Goal: Check status: Check status

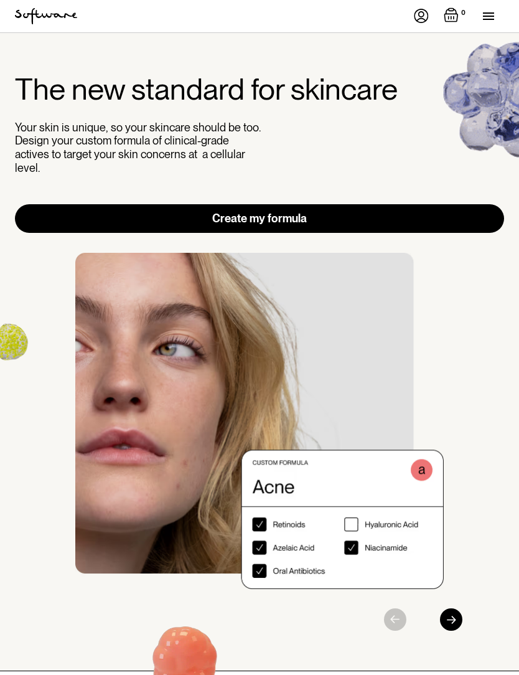
click at [492, 21] on div "menu" at bounding box center [493, 16] width 21 height 32
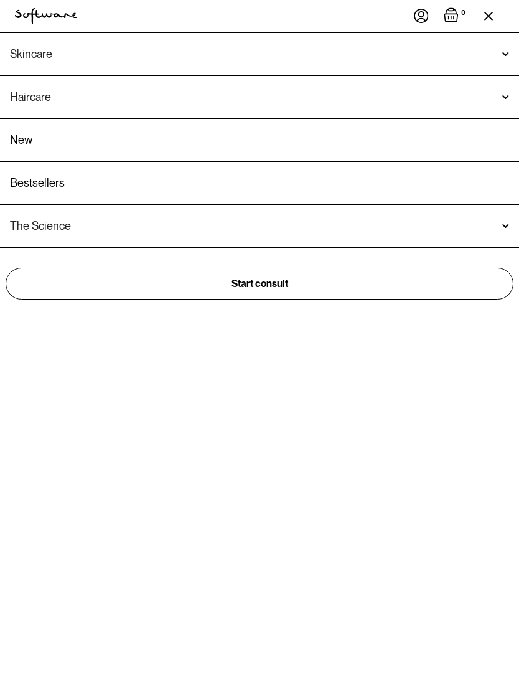
click at [425, 15] on img at bounding box center [421, 16] width 15 height 14
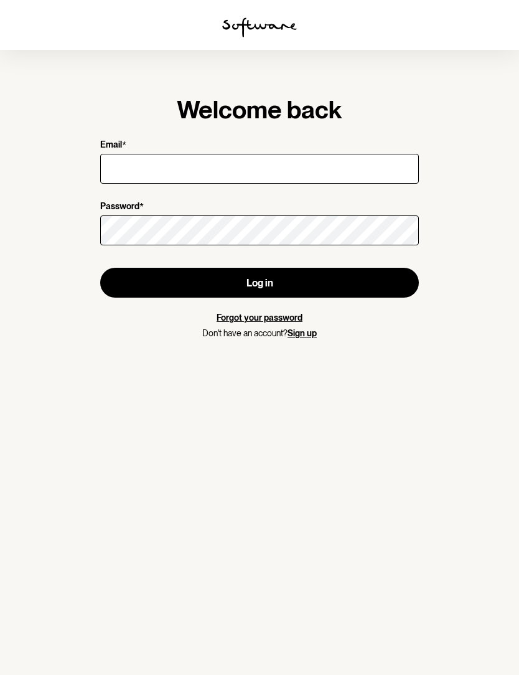
click at [187, 164] on input "Email *" at bounding box center [259, 169] width 319 height 30
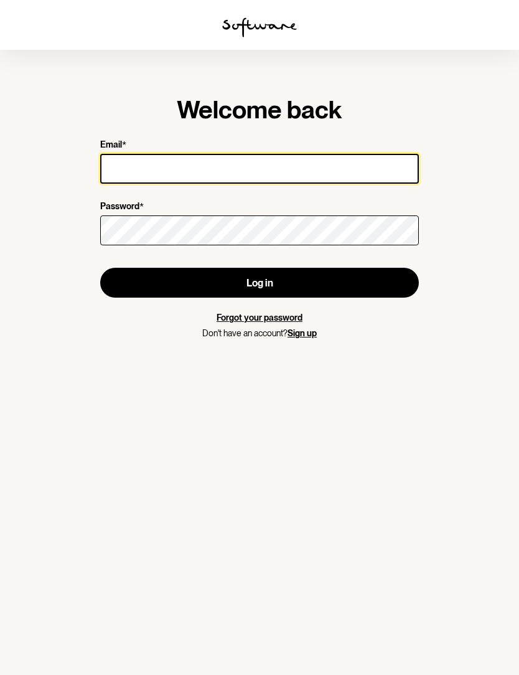
type input "mila.vasilic@gmail.com"
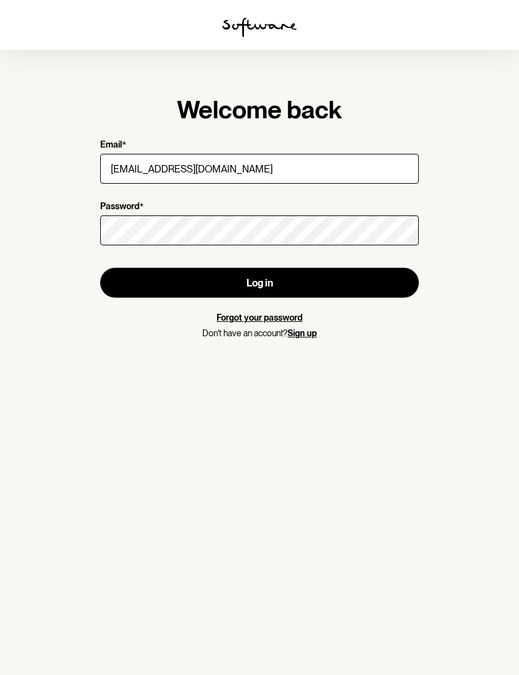
click at [260, 283] on button "Log in" at bounding box center [259, 283] width 319 height 30
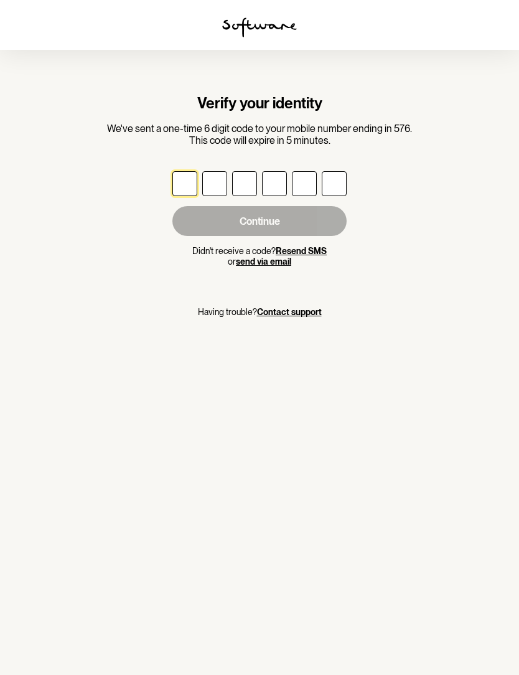
click at [261, 261] on button "send via email" at bounding box center [263, 261] width 55 height 11
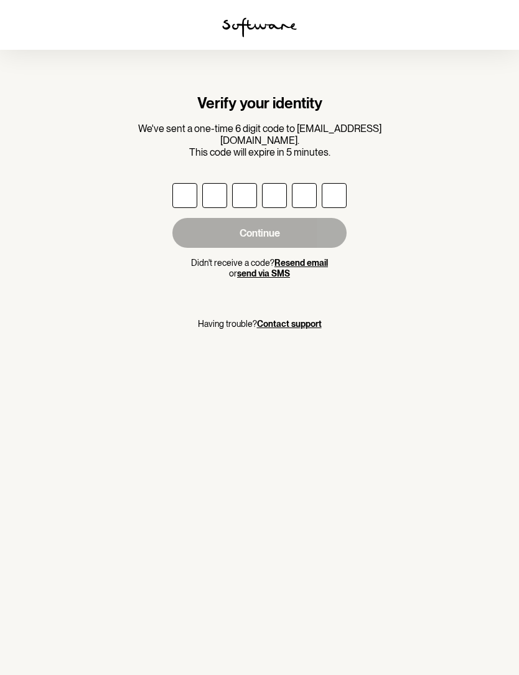
click at [188, 183] on input "text" at bounding box center [184, 195] width 25 height 25
type input "9"
type input "5"
type input "1"
type input "7"
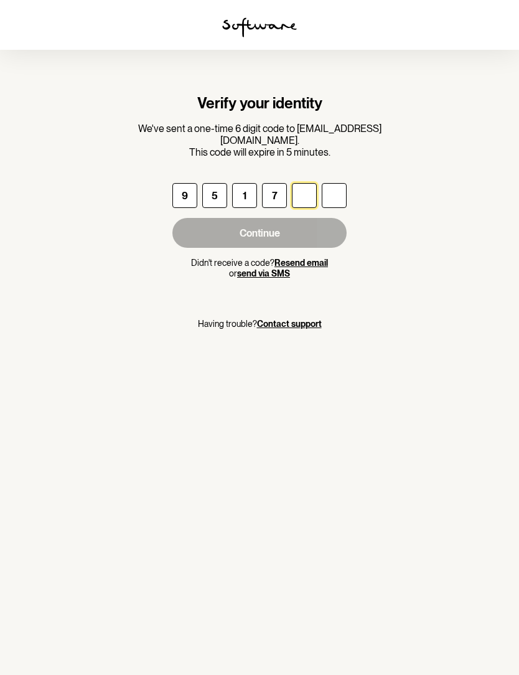
type input "1"
type input "8"
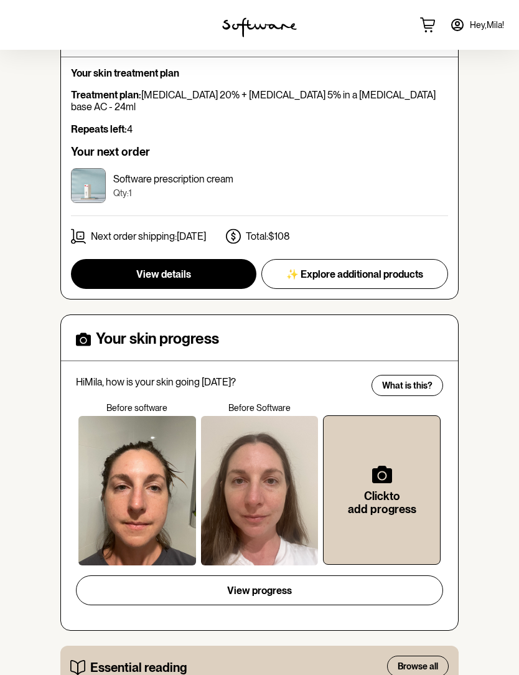
scroll to position [146, 0]
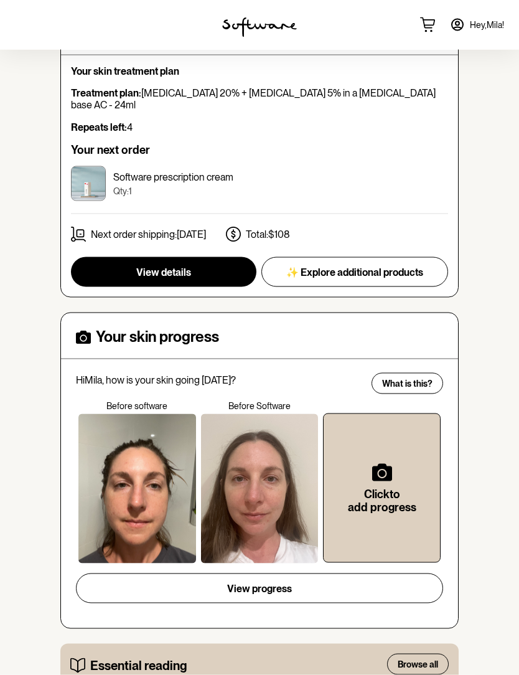
click at [280, 583] on span "View progress" at bounding box center [259, 589] width 65 height 12
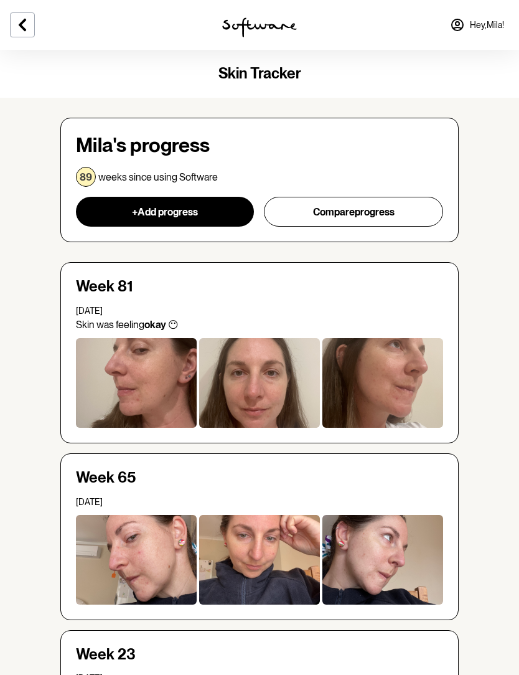
click at [23, 28] on icon at bounding box center [22, 25] width 7 height 12
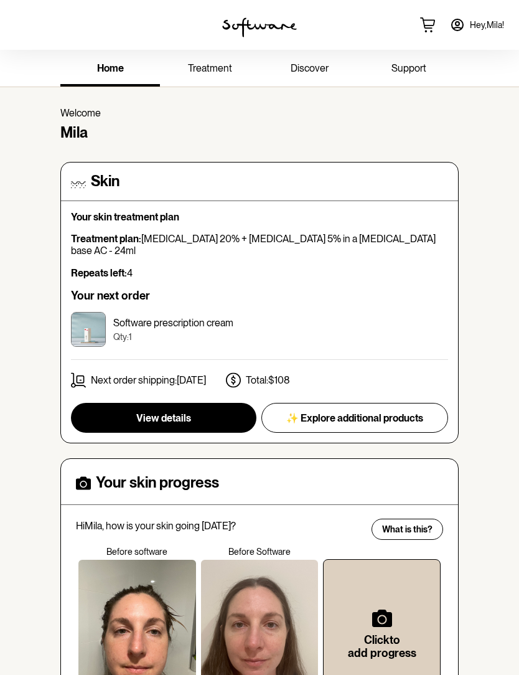
click at [213, 71] on span "treatment" at bounding box center [210, 68] width 44 height 12
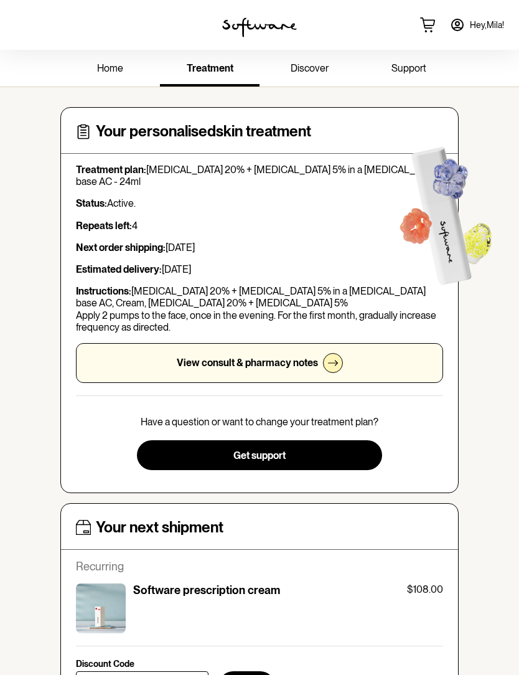
click at [312, 360] on p "View consult & pharmacy notes" at bounding box center [247, 363] width 141 height 12
click at [413, 70] on span "support" at bounding box center [408, 68] width 35 height 12
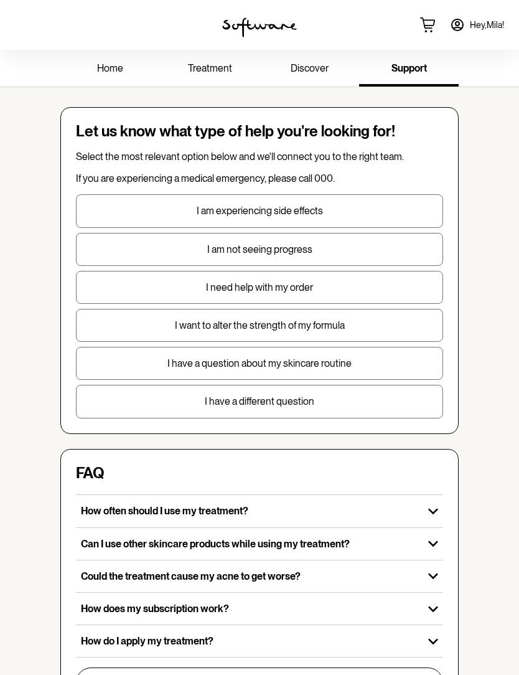
click at [313, 71] on span "discover" at bounding box center [310, 68] width 38 height 12
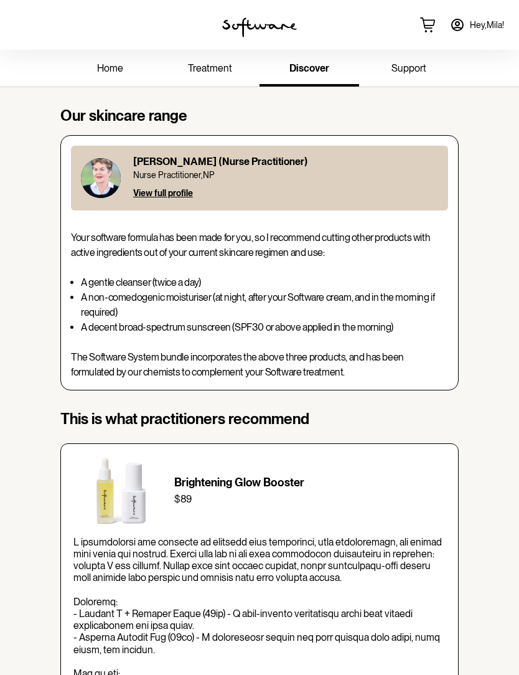
click at [205, 69] on span "treatment" at bounding box center [210, 68] width 44 height 12
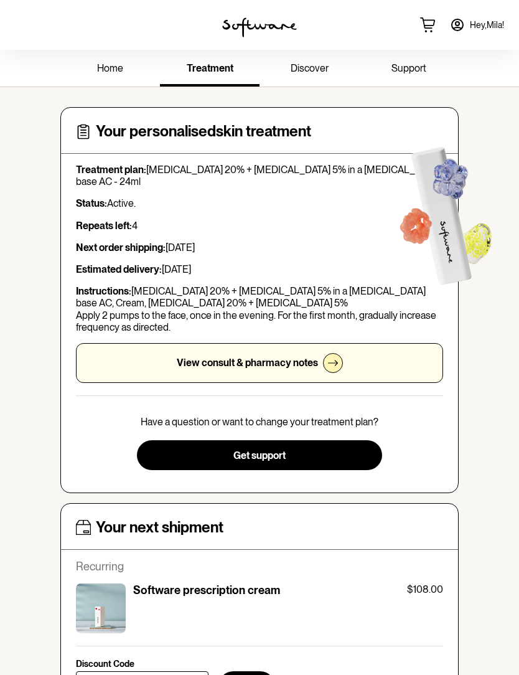
click at [111, 68] on span "home" at bounding box center [110, 68] width 26 height 12
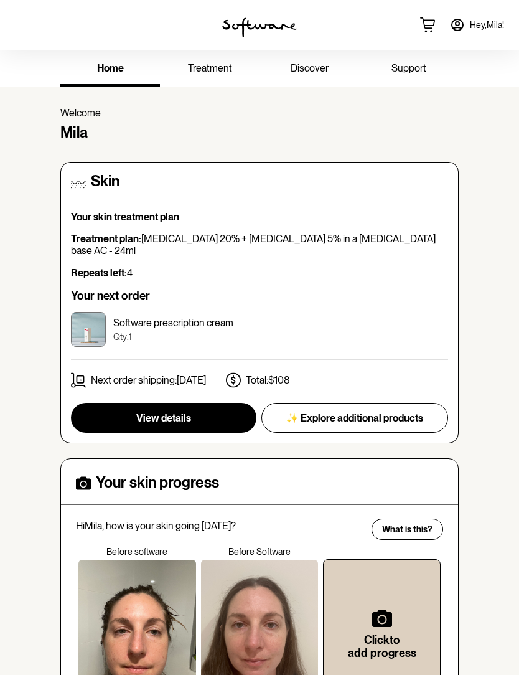
click at [481, 24] on span "Hey, Mila !" at bounding box center [487, 25] width 34 height 11
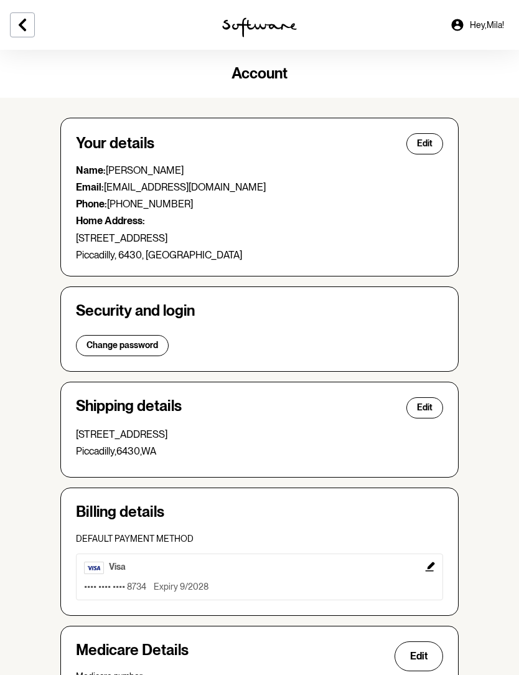
click at [24, 24] on icon at bounding box center [22, 24] width 15 height 15
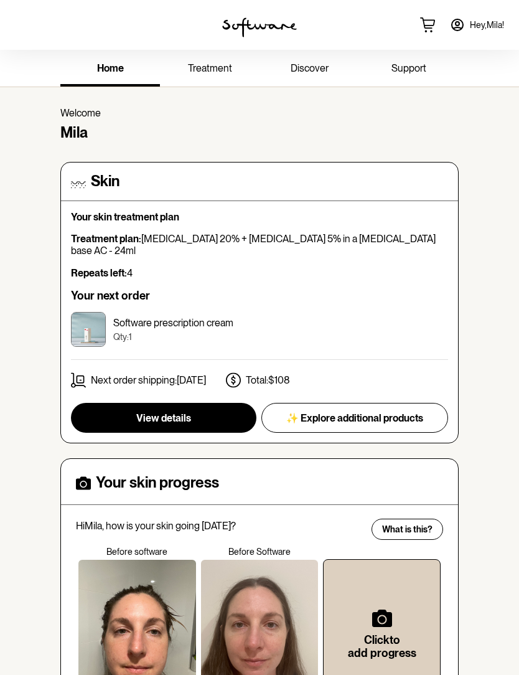
click at [167, 412] on span "View details" at bounding box center [163, 418] width 55 height 12
